Goal: Information Seeking & Learning: Learn about a topic

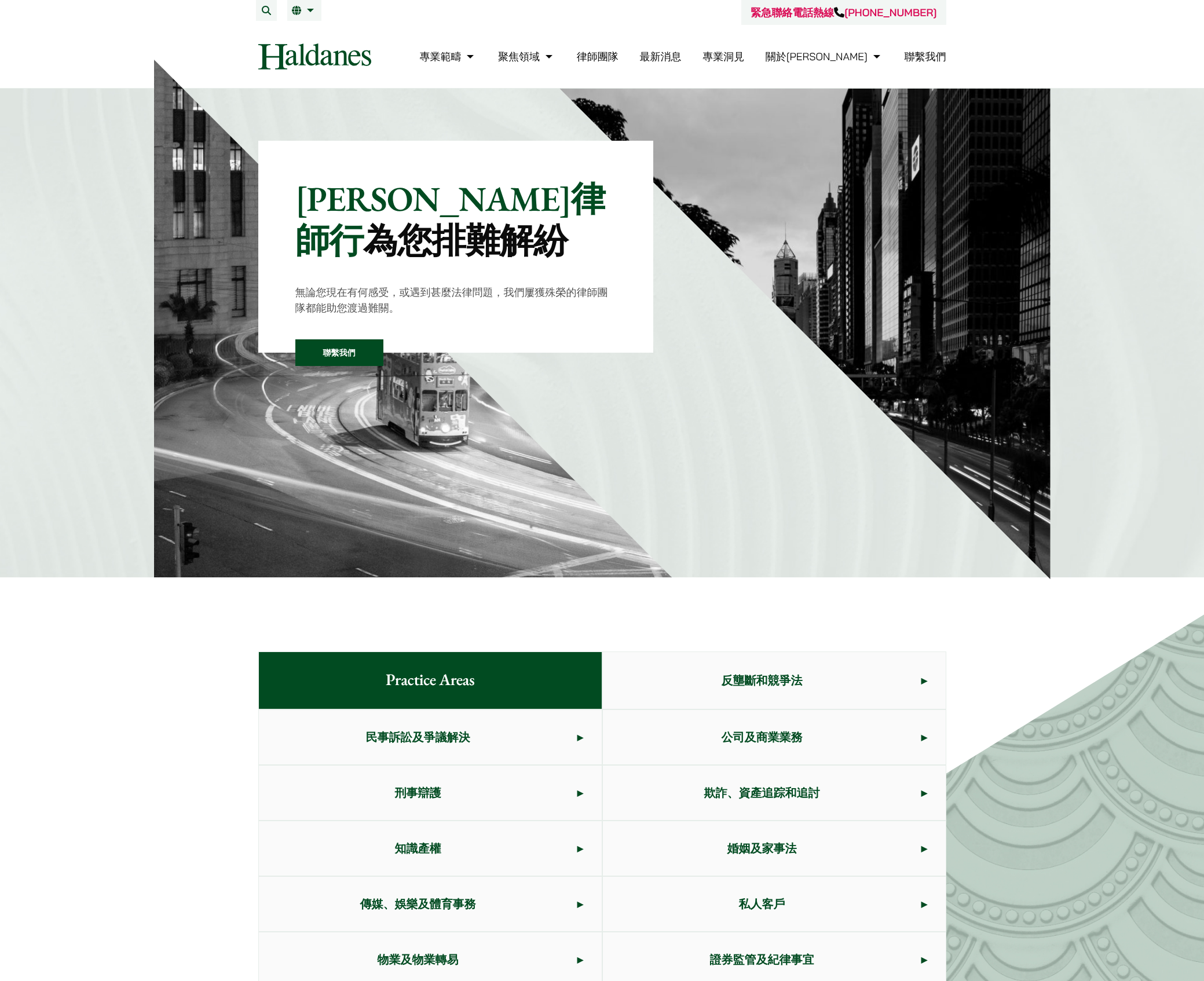
click at [605, 691] on span "反壟斷和競爭法" at bounding box center [762, 681] width 318 height 54
click at [679, 704] on span "反壟斷和競爭法" at bounding box center [762, 681] width 318 height 54
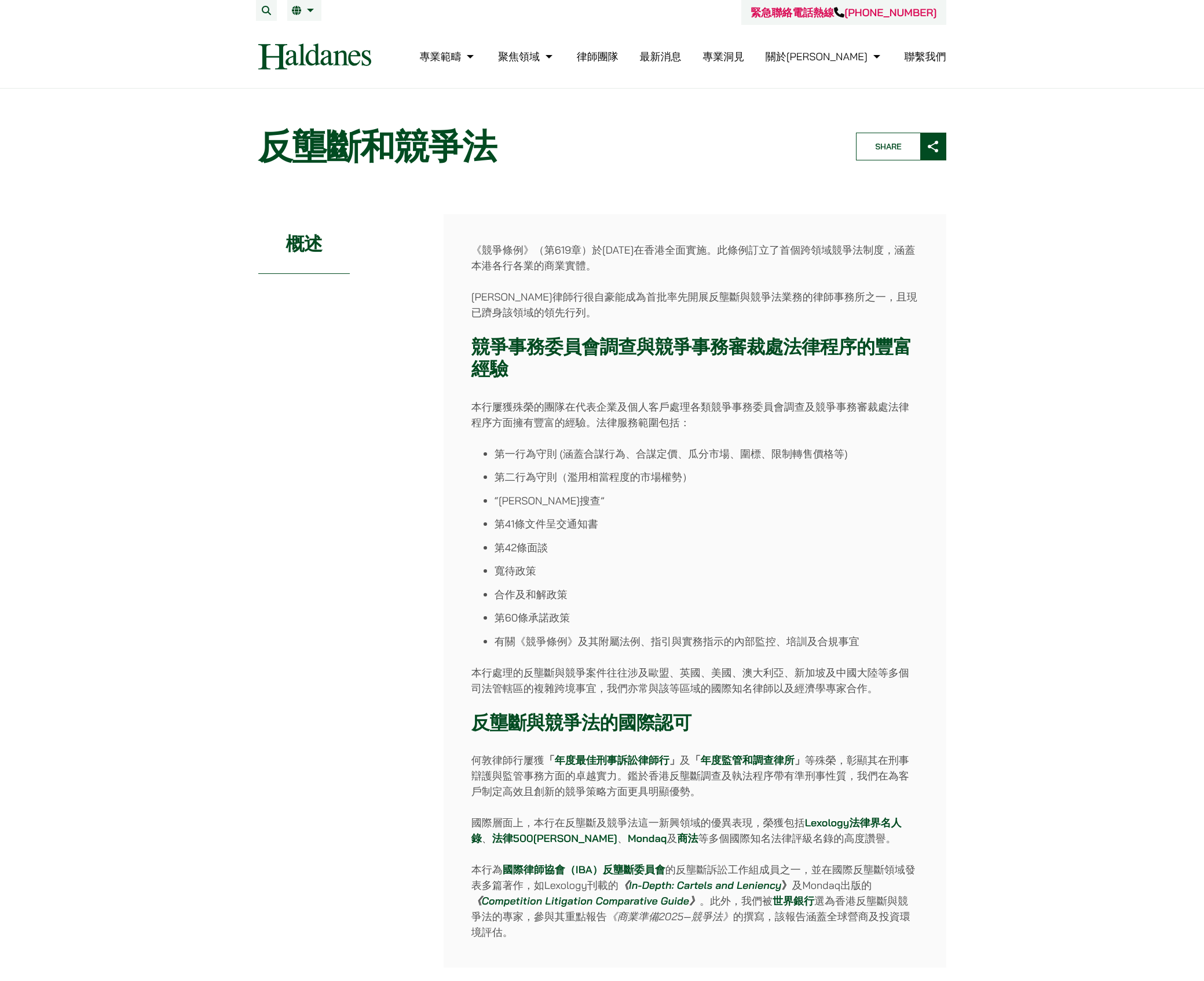
click at [375, 452] on div "概述" at bounding box center [342, 591] width 167 height 753
click at [605, 495] on li "“黎明搜查”" at bounding box center [706, 501] width 424 height 16
click at [266, 346] on div "概述" at bounding box center [342, 591] width 167 height 753
